Goal: Navigation & Orientation: Find specific page/section

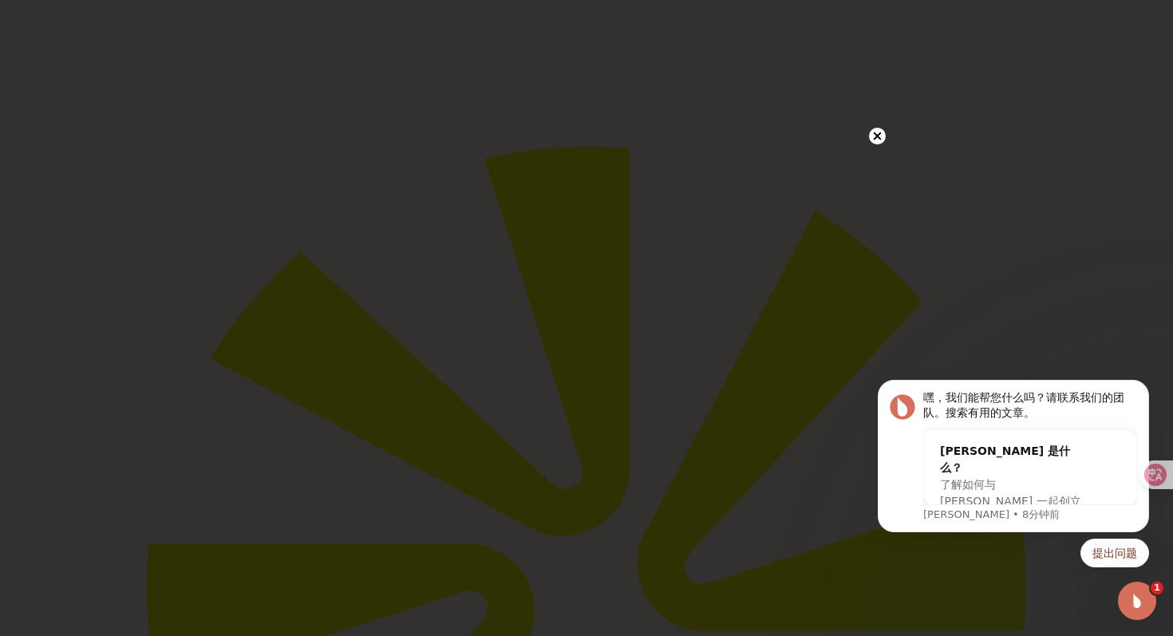
click at [877, 139] on circle at bounding box center [877, 136] width 17 height 17
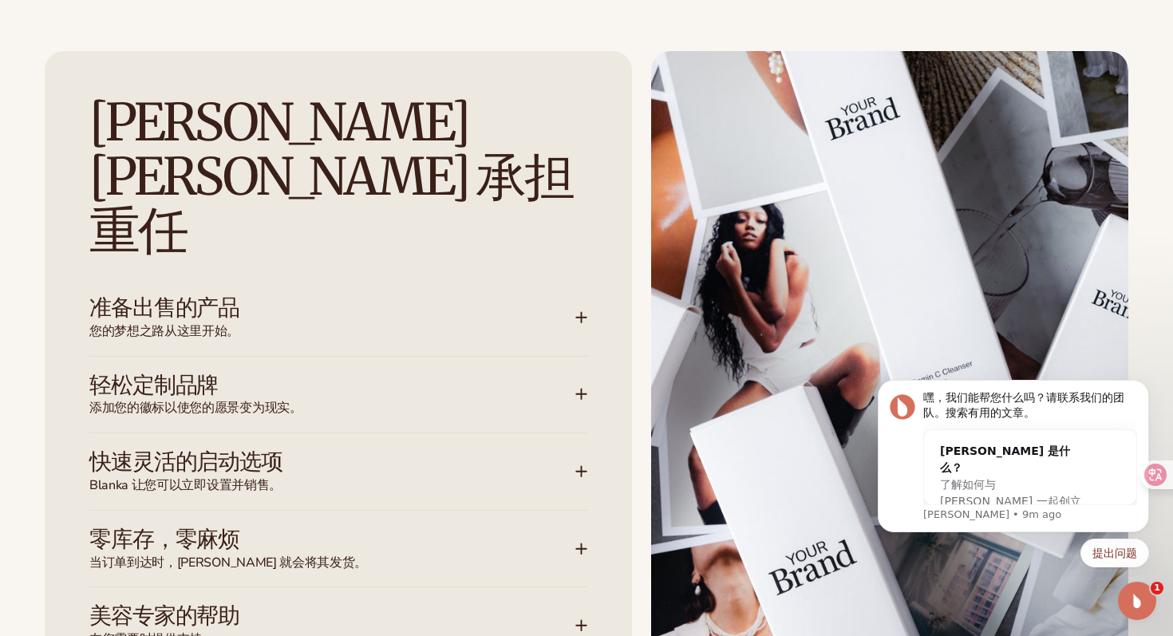
scroll to position [3114, 0]
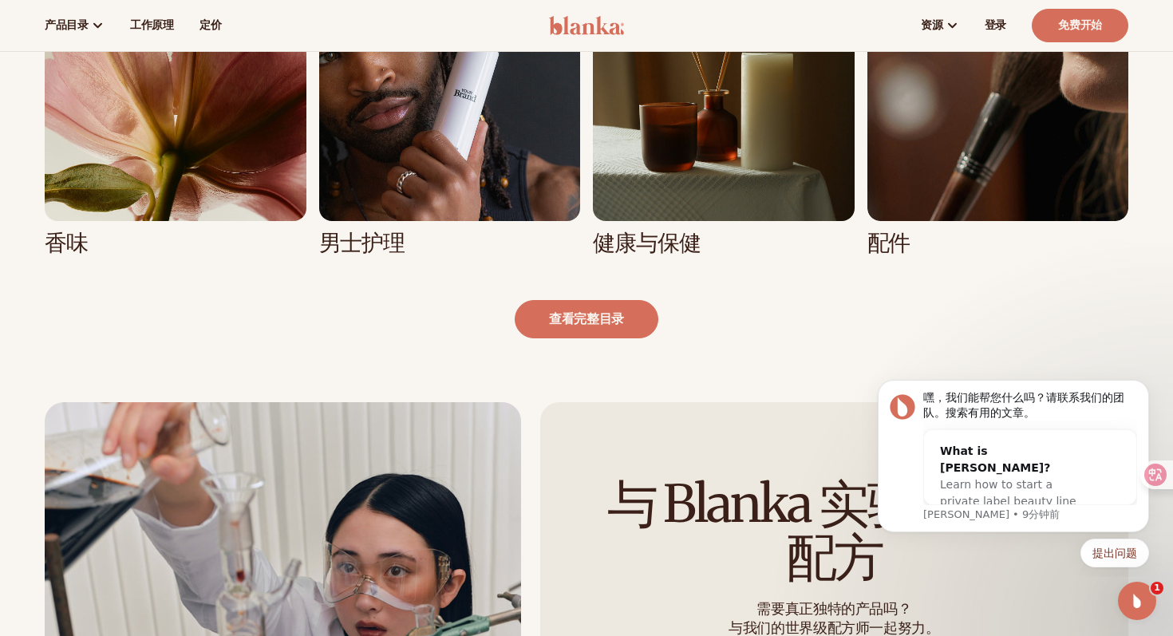
scroll to position [2640, 0]
